Goal: Information Seeking & Learning: Check status

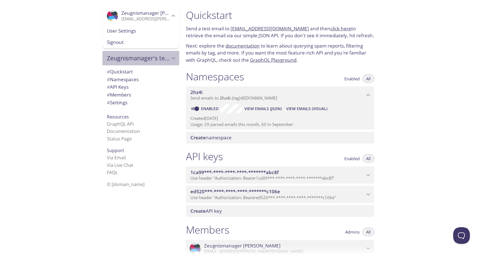
click at [175, 59] on icon "Zeugnismanager's team" at bounding box center [173, 58] width 7 height 7
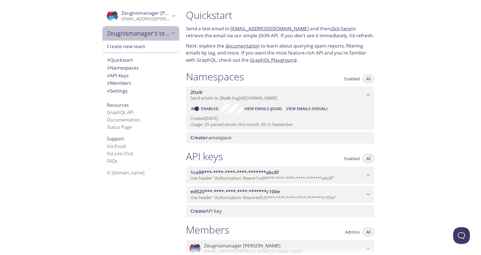
click at [174, 33] on icon "Zeugnismanager's team" at bounding box center [173, 33] width 7 height 7
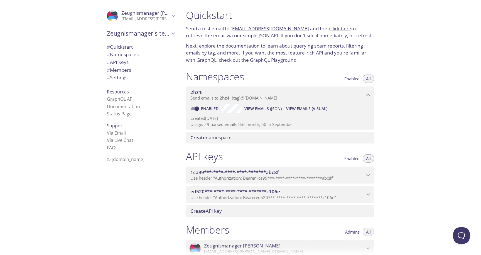
click at [176, 15] on icon "Zeugnismanager Haufe" at bounding box center [173, 15] width 7 height 7
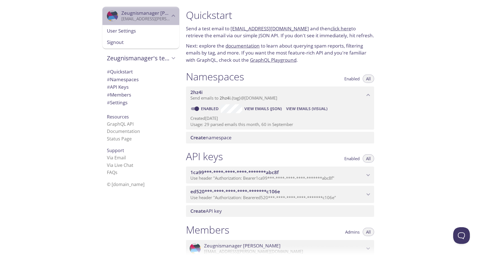
click at [176, 15] on icon "Zeugnismanager Haufe" at bounding box center [173, 15] width 7 height 7
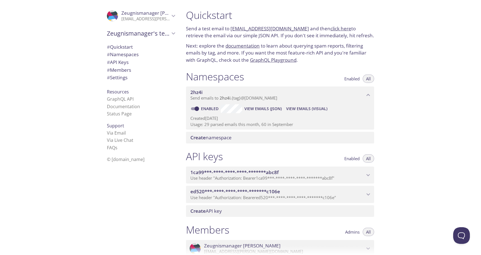
click at [315, 108] on span "View Emails (Visual)" at bounding box center [306, 108] width 41 height 7
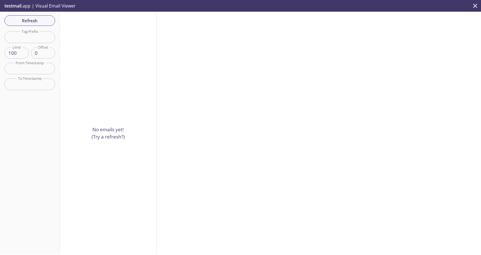
scroll to position [9, 0]
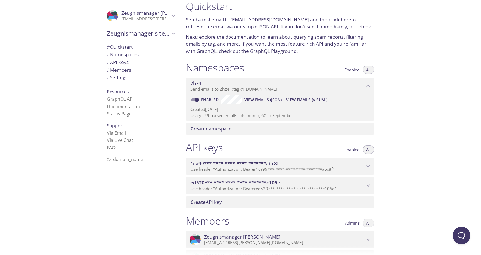
click at [301, 100] on span "View Emails (Visual)" at bounding box center [306, 100] width 41 height 7
click at [306, 100] on span "View Emails (Visual)" at bounding box center [306, 100] width 41 height 7
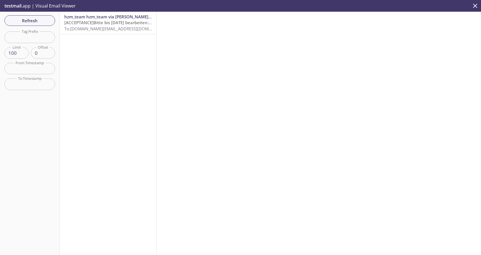
click at [102, 22] on span "[ACCEPTANCE]Bitte bis [DATE] bearbeiten: Abschlusszeugnis für [PERSON_NAME]" at bounding box center [145, 23] width 162 height 6
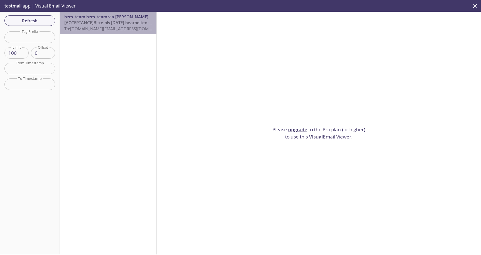
click at [112, 23] on span "[ACCEPTANCE]Bitte bis [DATE] bearbeiten: Abschlusszeugnis für [PERSON_NAME]" at bounding box center [145, 23] width 162 height 6
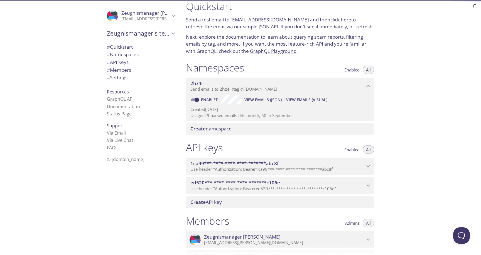
click at [265, 100] on span "View Emails (JSON)" at bounding box center [262, 100] width 37 height 7
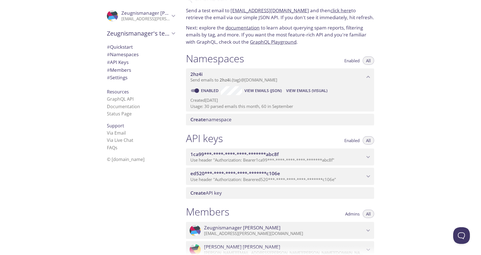
scroll to position [24, 0]
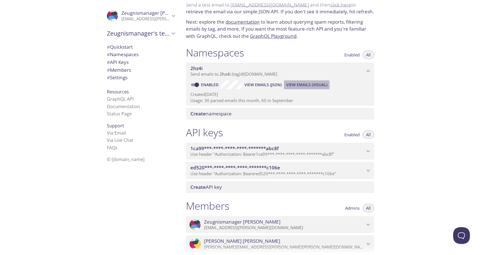
click at [314, 85] on span "View Emails (Visual)" at bounding box center [306, 85] width 41 height 7
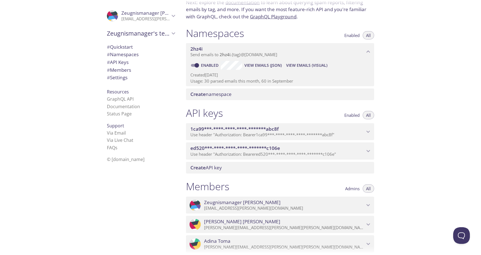
scroll to position [42, 0]
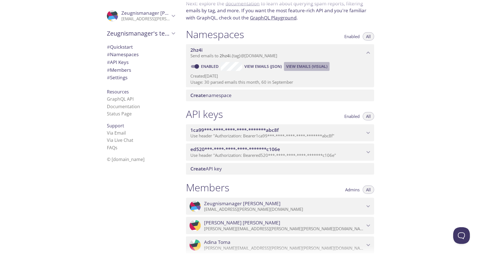
click at [312, 66] on span "View Emails (Visual)" at bounding box center [306, 66] width 41 height 7
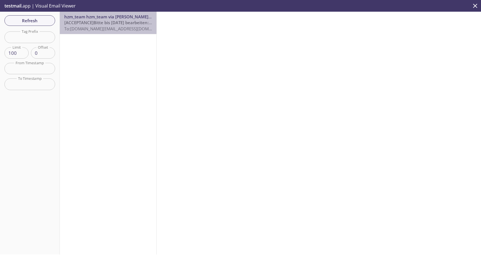
click at [98, 20] on span "[ACCEPTANCE]Bitte bis [DATE] bearbeiten: Abschlusszeugnis für [PERSON_NAME]" at bounding box center [145, 23] width 162 height 6
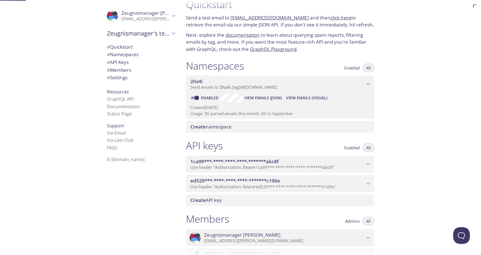
scroll to position [9, 0]
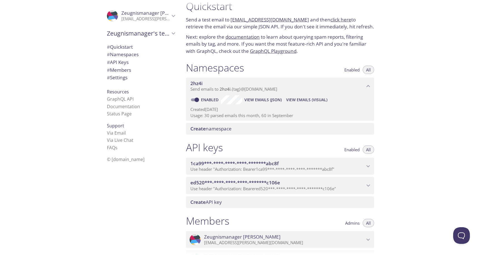
click at [303, 100] on span "View Emails (Visual)" at bounding box center [306, 100] width 41 height 7
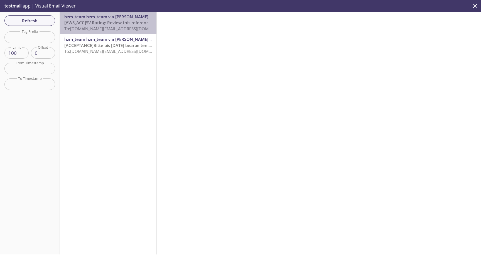
click at [115, 24] on span "[AWS_ACC]SV Rating: Review this reference by [DATE]T14:53:36.748+0200" at bounding box center [137, 23] width 147 height 6
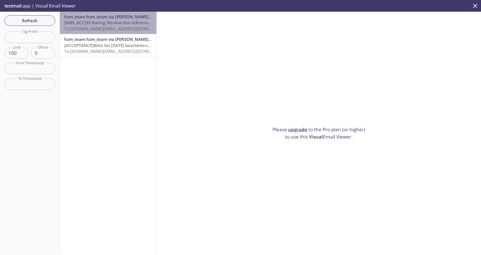
click at [118, 24] on span "[AWS_ACC]SV Rating: Review this reference by [DATE]T14:53:36.748+0200" at bounding box center [137, 23] width 147 height 6
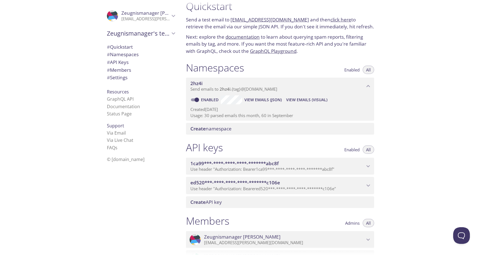
click at [265, 100] on span "View Emails (JSON)" at bounding box center [262, 100] width 37 height 7
click at [309, 100] on span "View Emails (Visual)" at bounding box center [306, 100] width 41 height 7
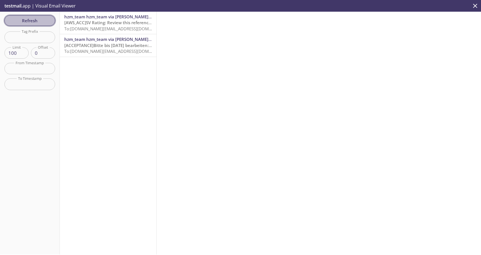
click at [32, 19] on span "Refresh" at bounding box center [30, 20] width 42 height 7
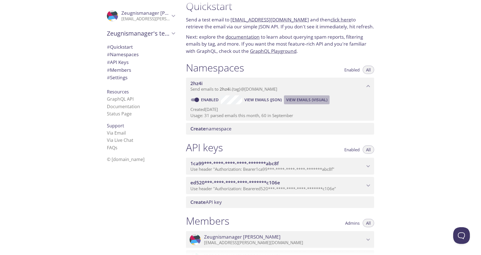
click at [307, 100] on span "View Emails (Visual)" at bounding box center [306, 100] width 41 height 7
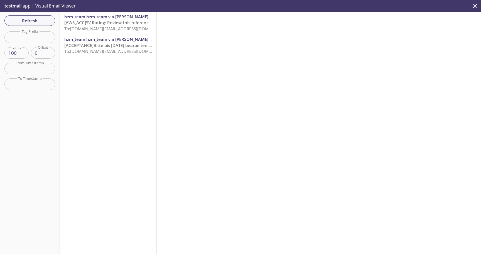
click at [107, 25] on span "[AWS_ACC]SV Rating: Review this reference by [DATE]T14:53:36.748+0200" at bounding box center [137, 23] width 147 height 6
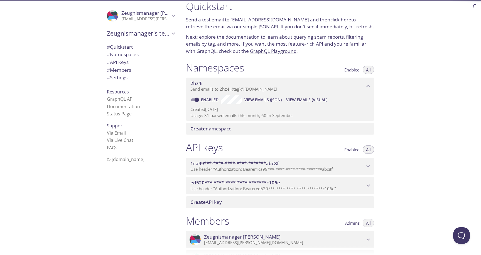
click at [272, 99] on span "View Emails (JSON)" at bounding box center [262, 100] width 37 height 7
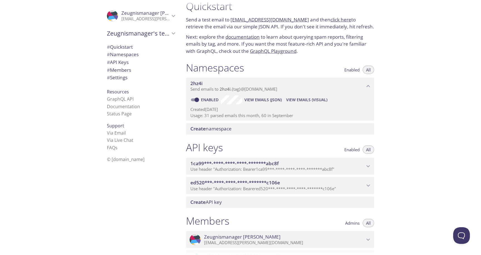
click at [301, 100] on span "View Emails (Visual)" at bounding box center [306, 100] width 41 height 7
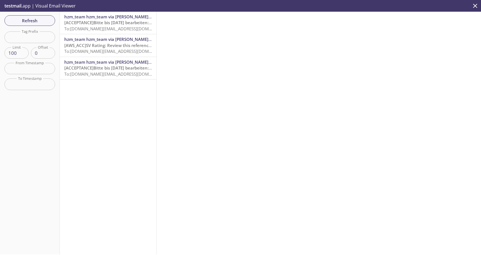
click at [39, 7] on p "testmail .app | Visual Email Viewer" at bounding box center [39, 6] width 79 height 12
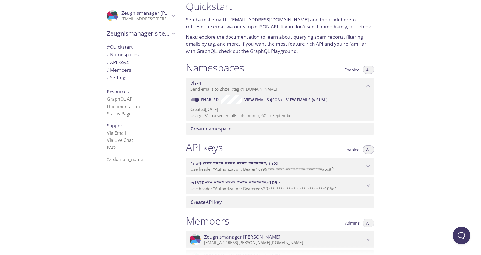
click at [272, 101] on span "View Emails (JSON)" at bounding box center [262, 100] width 37 height 7
